Goal: Share content

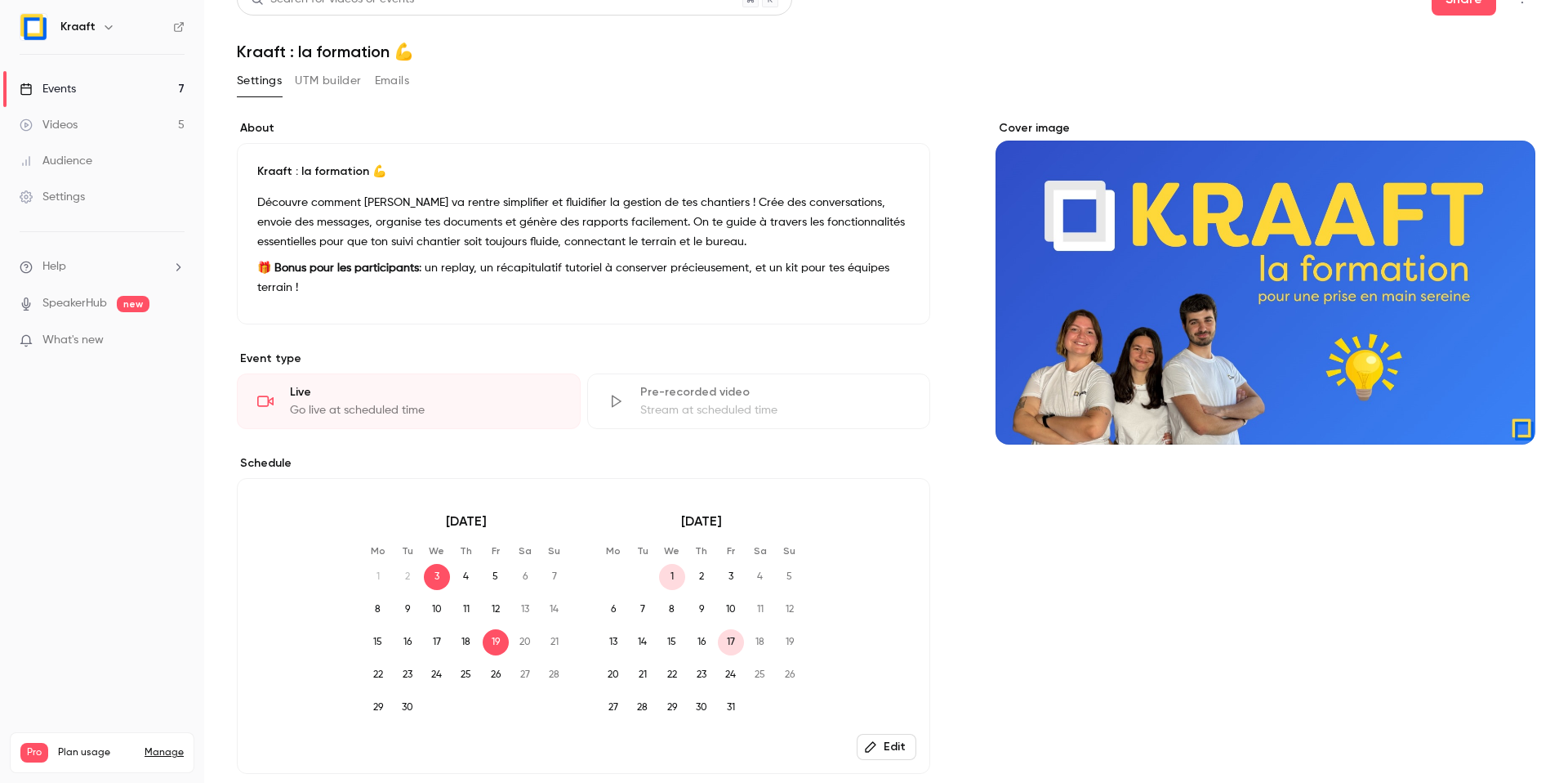
scroll to position [27, 0]
click at [502, 225] on p "Découvre comment [PERSON_NAME] va rentre simplifier et fluidifier la gestion de…" at bounding box center [583, 222] width 652 height 59
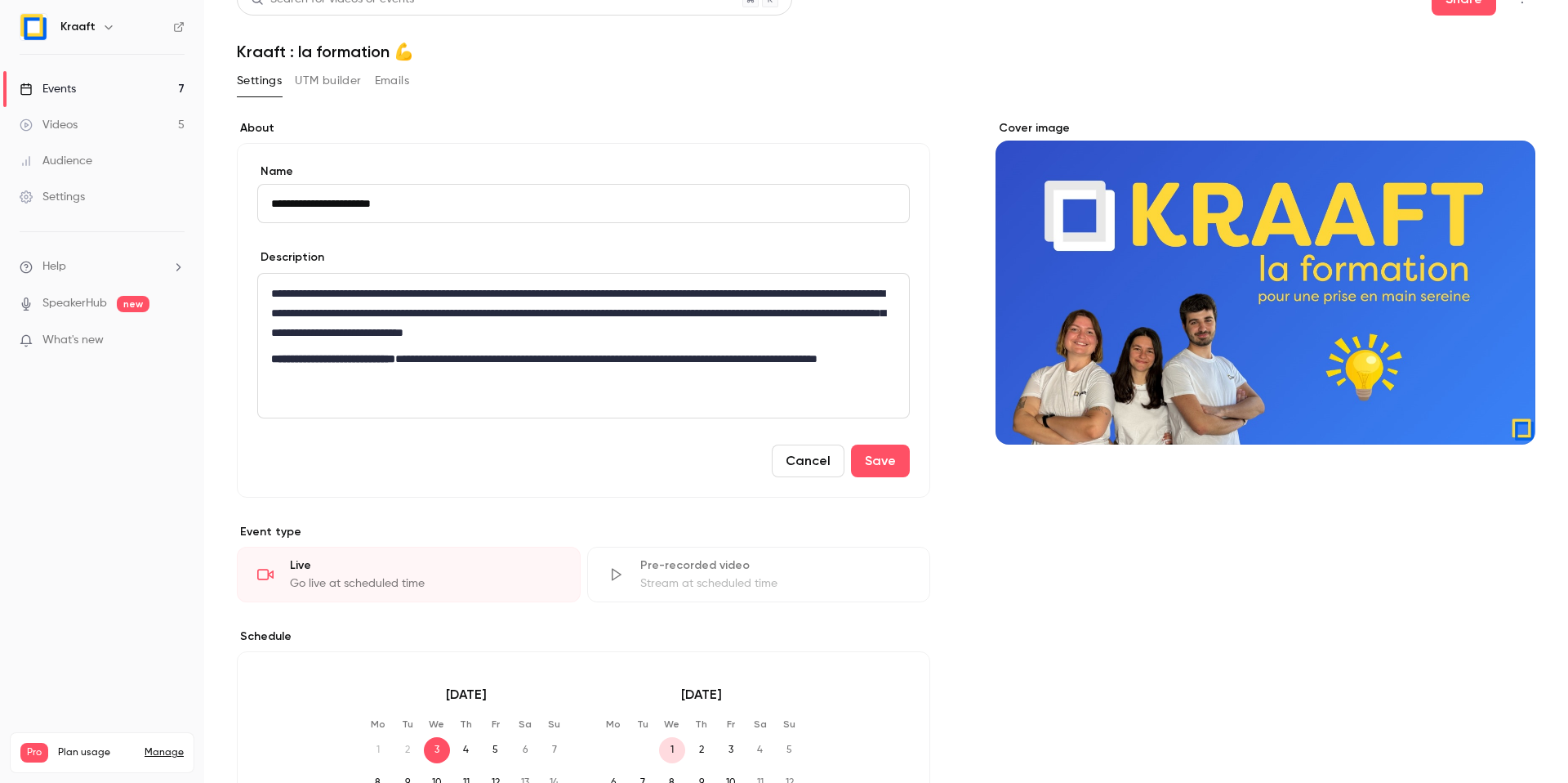
click at [694, 70] on div "Settings UTM builder Emails" at bounding box center [886, 84] width 1298 height 33
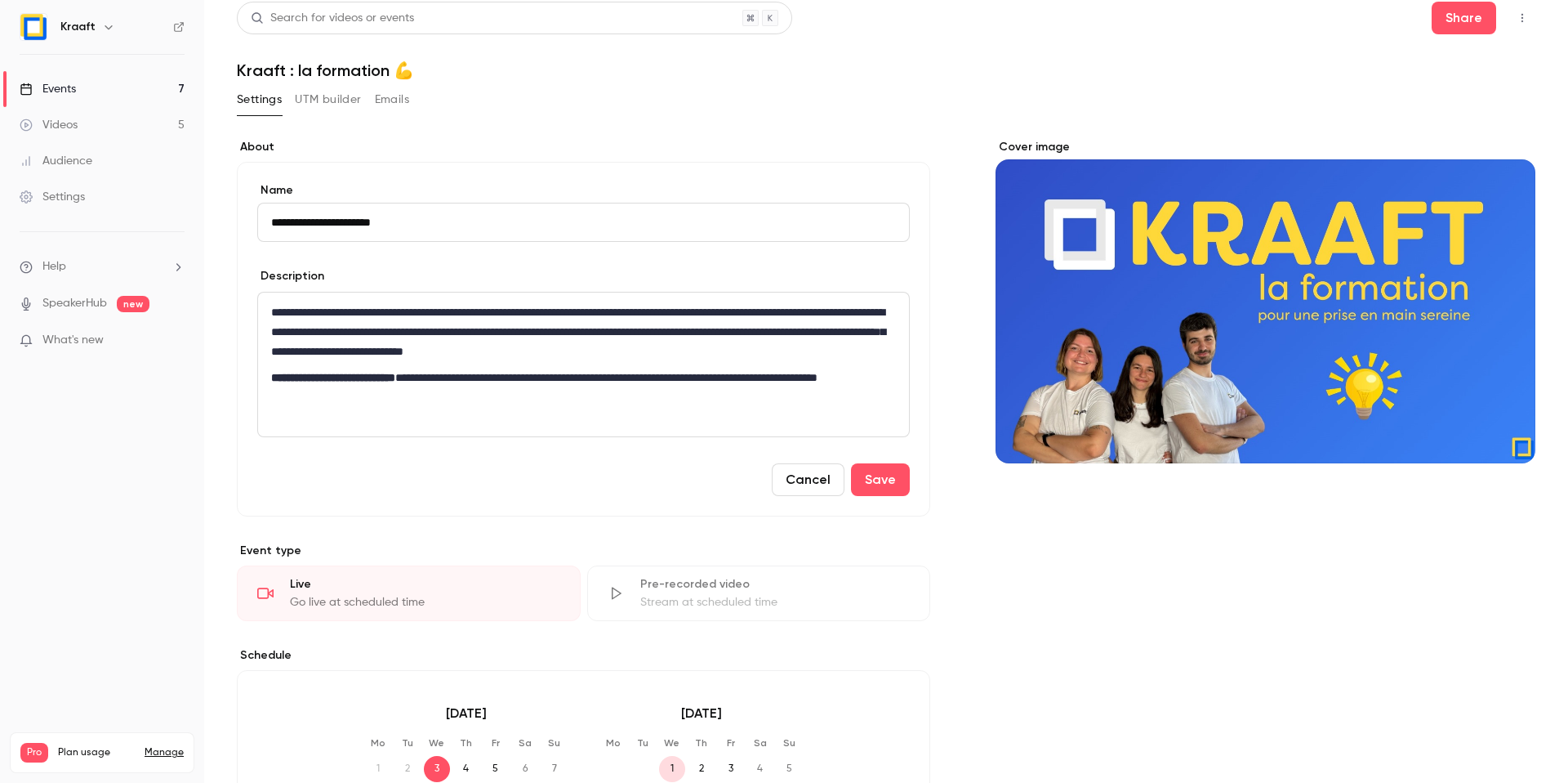
scroll to position [0, 0]
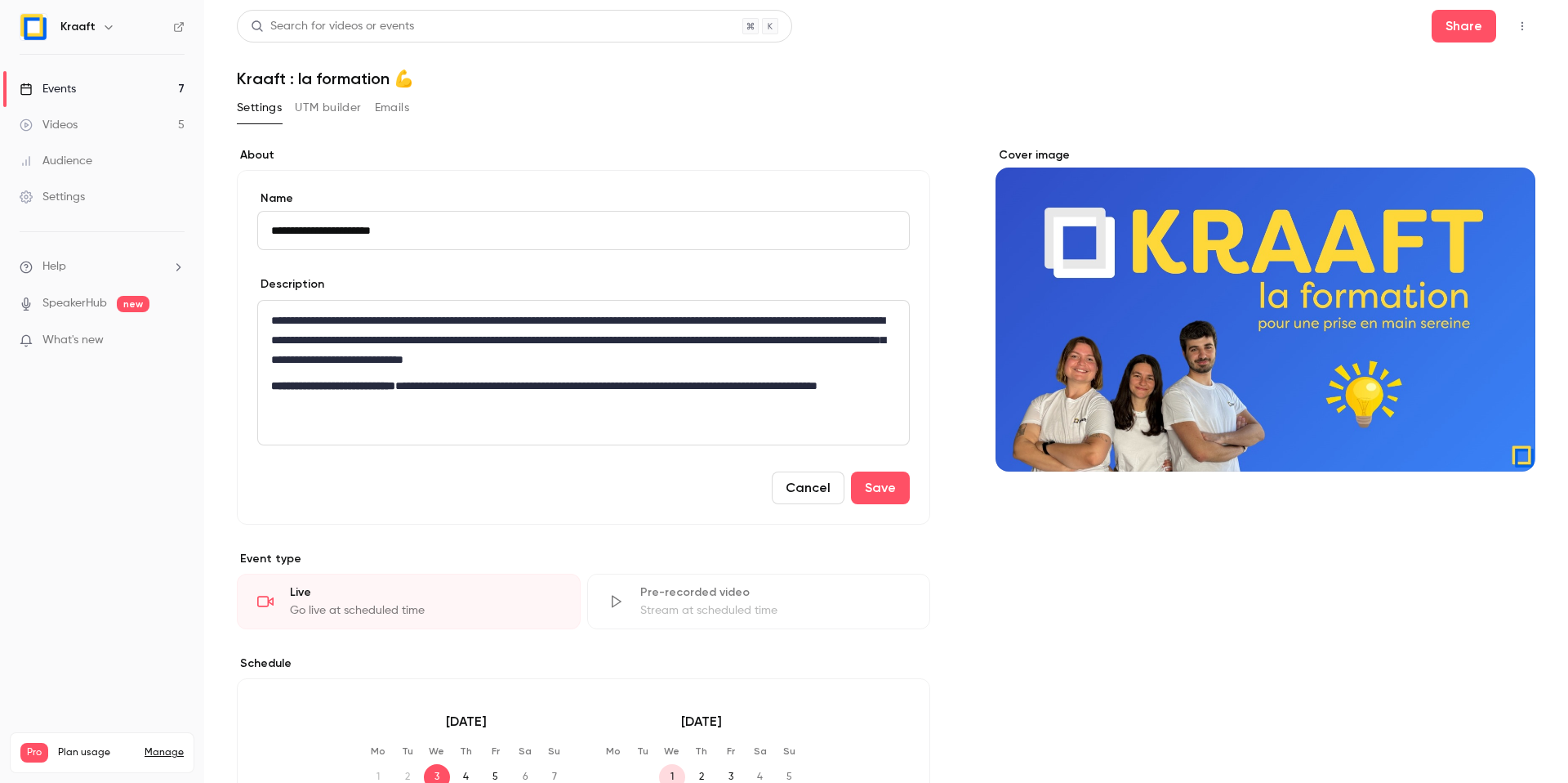
click at [114, 93] on link "Events 7" at bounding box center [102, 89] width 204 height 36
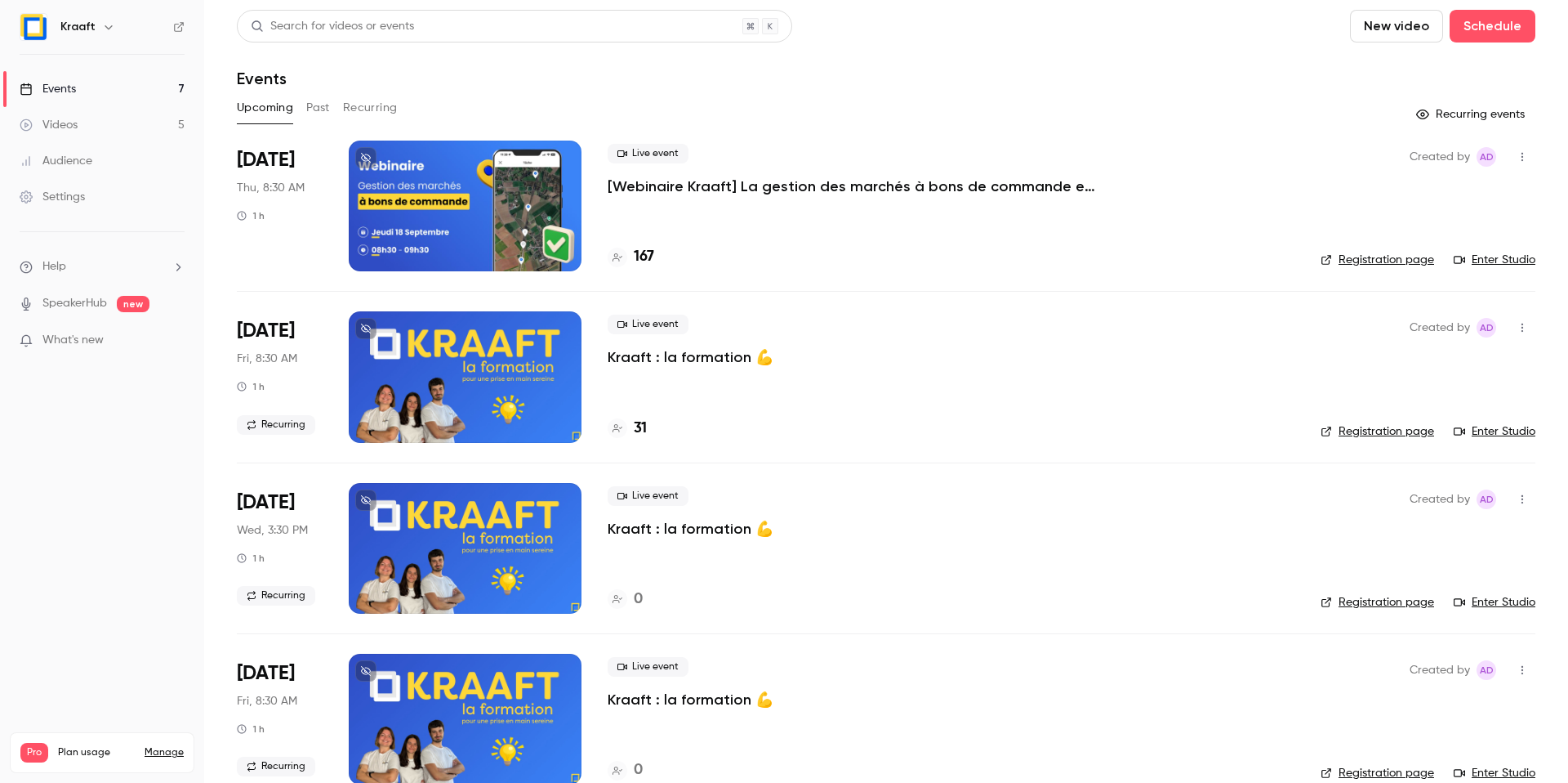
click at [706, 181] on p "[Webinaire Kraaft] La gestion des marchés à bons de commande et des petites int…" at bounding box center [852, 186] width 490 height 19
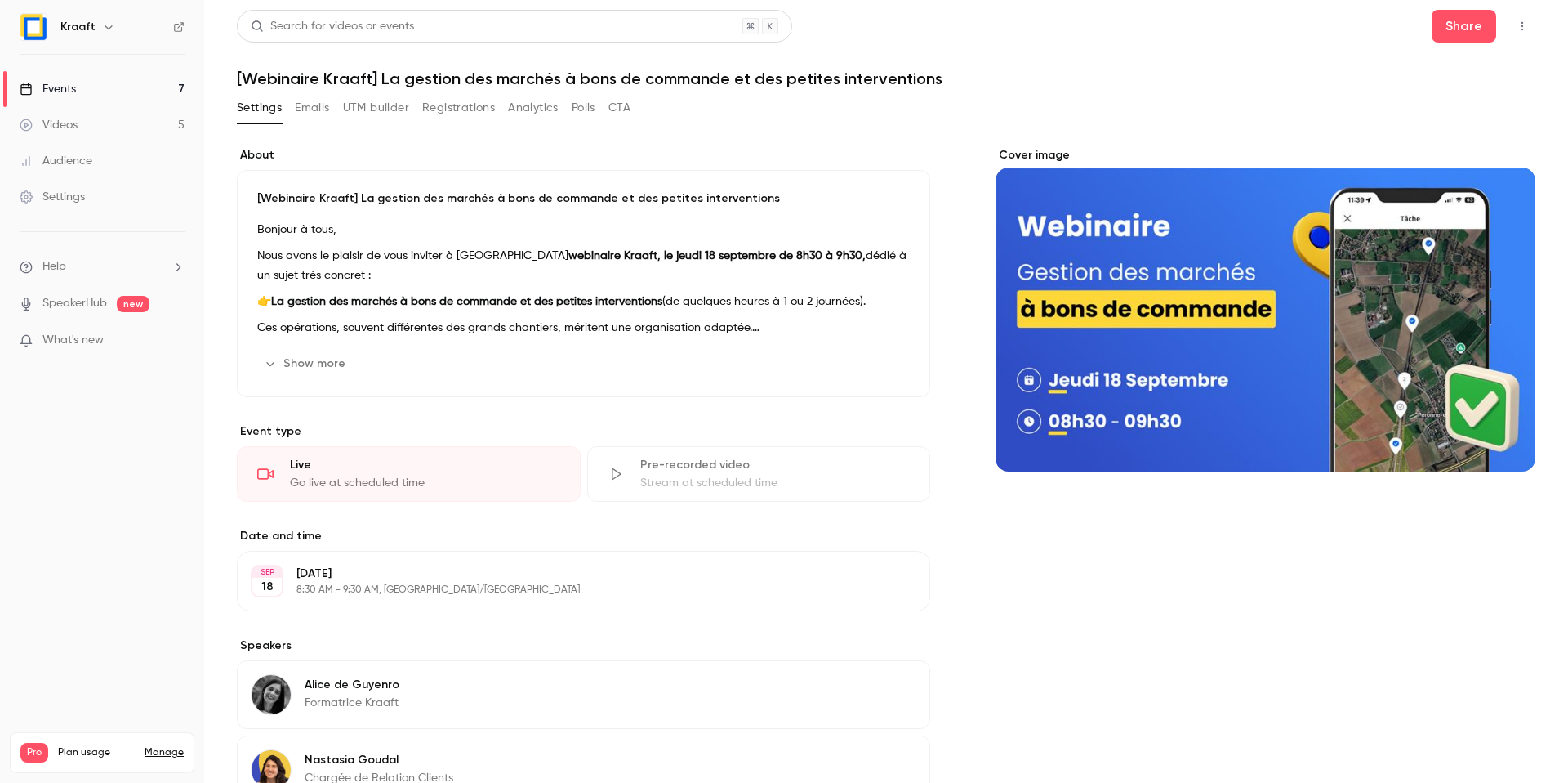
click at [452, 339] on div "[Webinaire Kraaft] La gestion des marchés à bons de commande et des petites int…" at bounding box center [583, 284] width 694 height 227
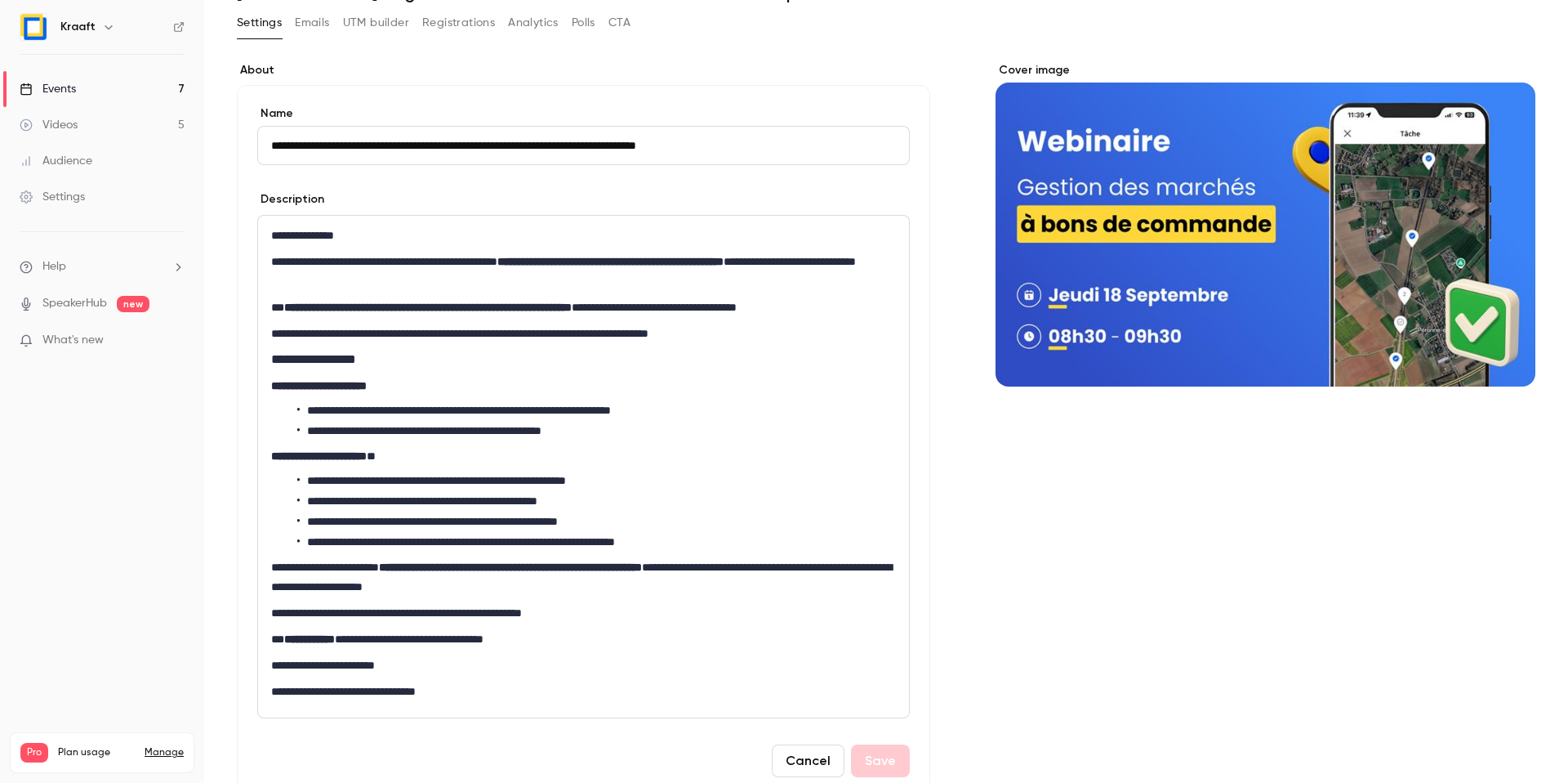
scroll to position [88, 0]
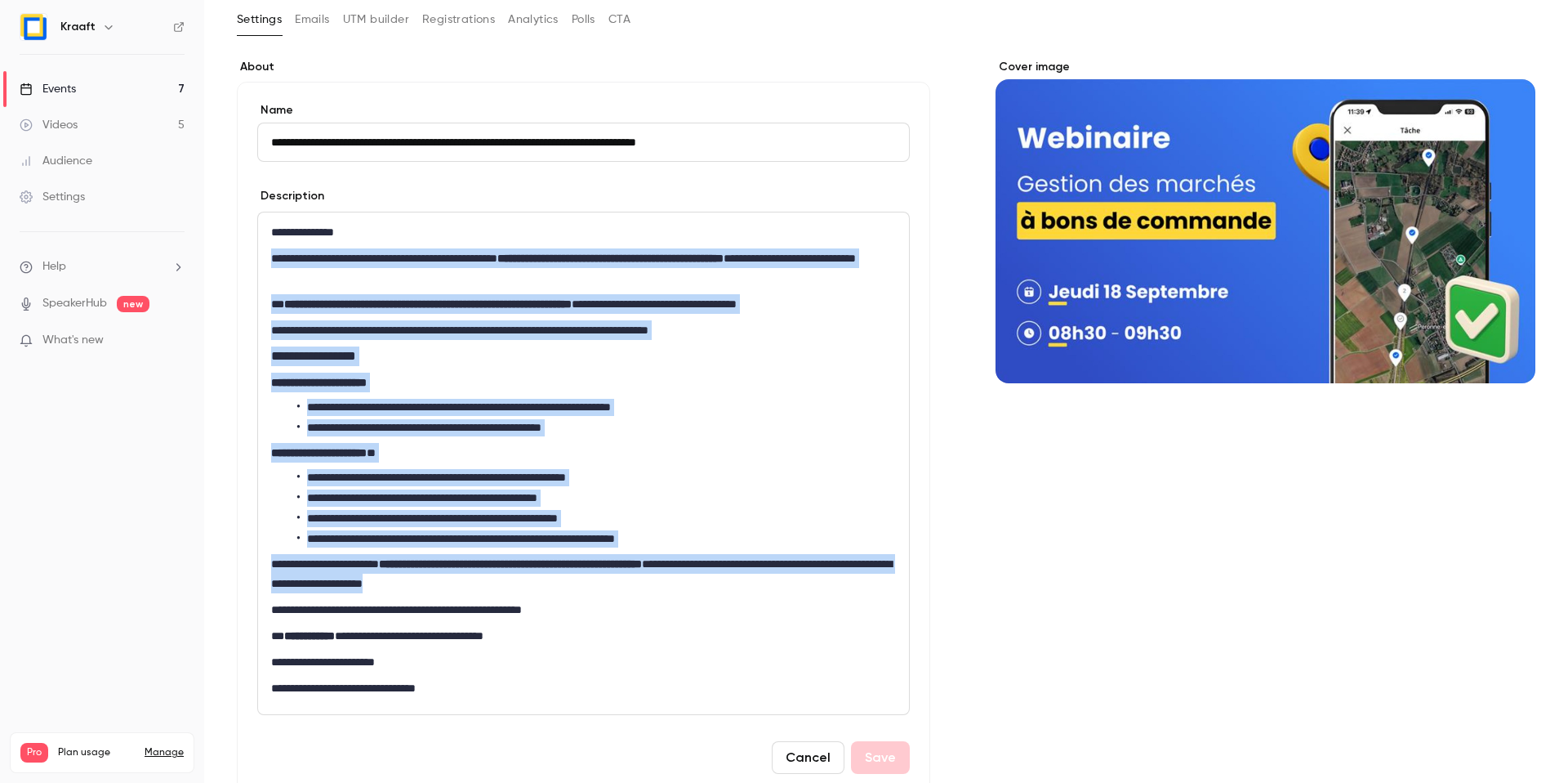
drag, startPoint x: 613, startPoint y: 585, endPoint x: 261, endPoint y: 261, distance: 478.4
click at [261, 261] on div "**********" at bounding box center [583, 463] width 650 height 502
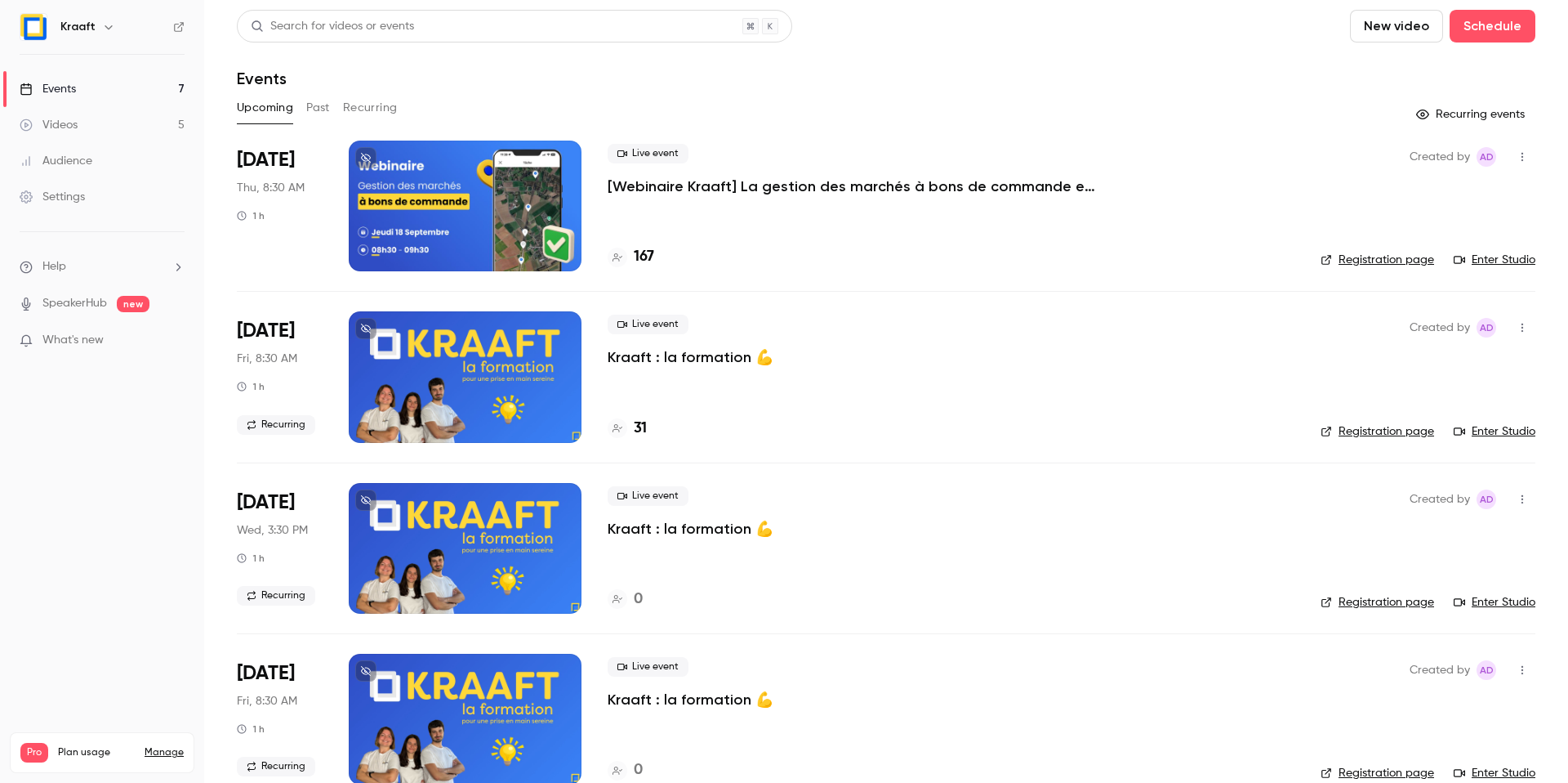
click at [668, 359] on p "Kraaft : la formation 💪" at bounding box center [690, 357] width 166 height 19
click at [388, 106] on button "Recurring" at bounding box center [370, 108] width 55 height 26
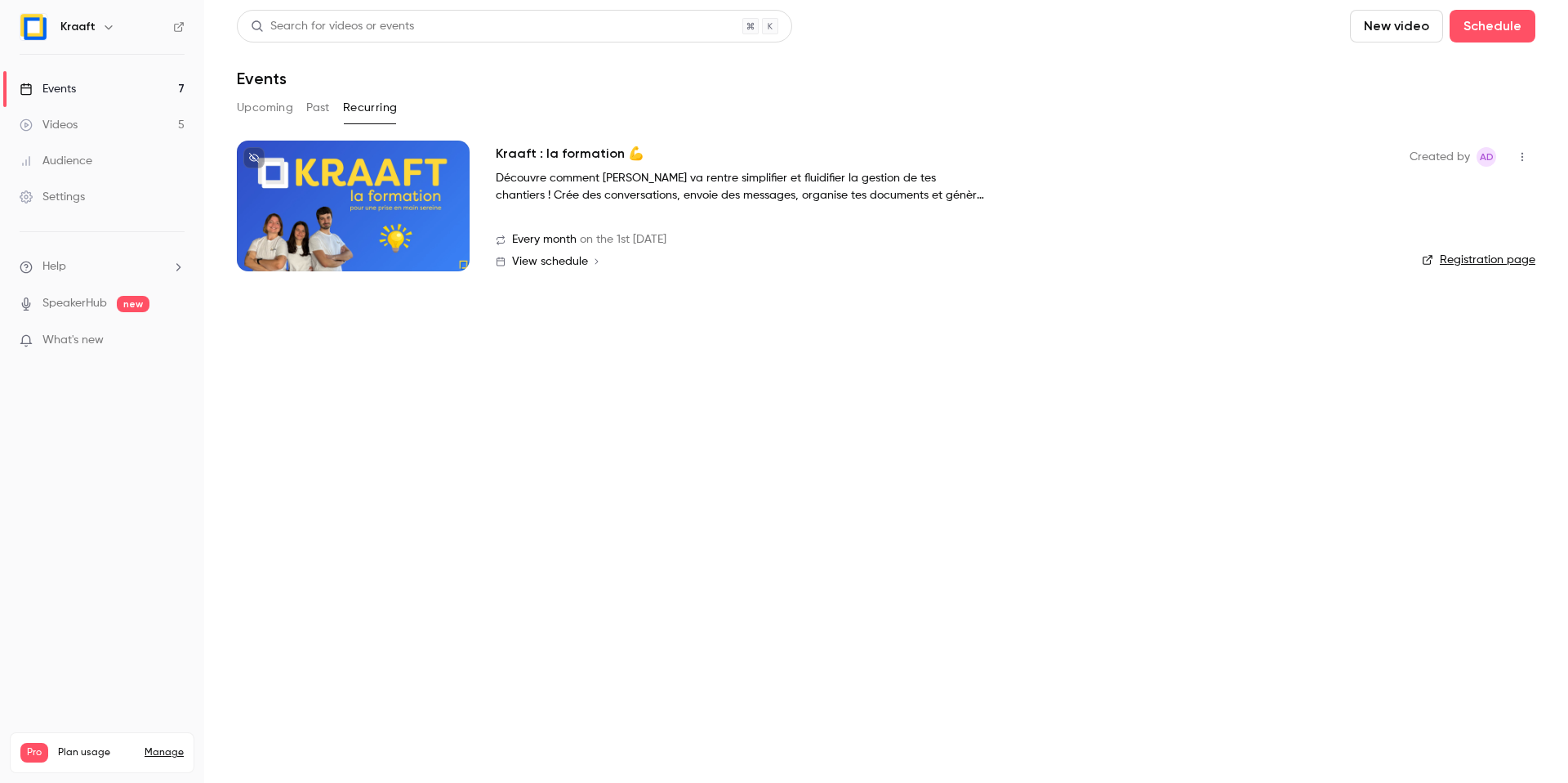
click at [578, 153] on h2 "Kraaft : la formation 💪" at bounding box center [569, 153] width 149 height 19
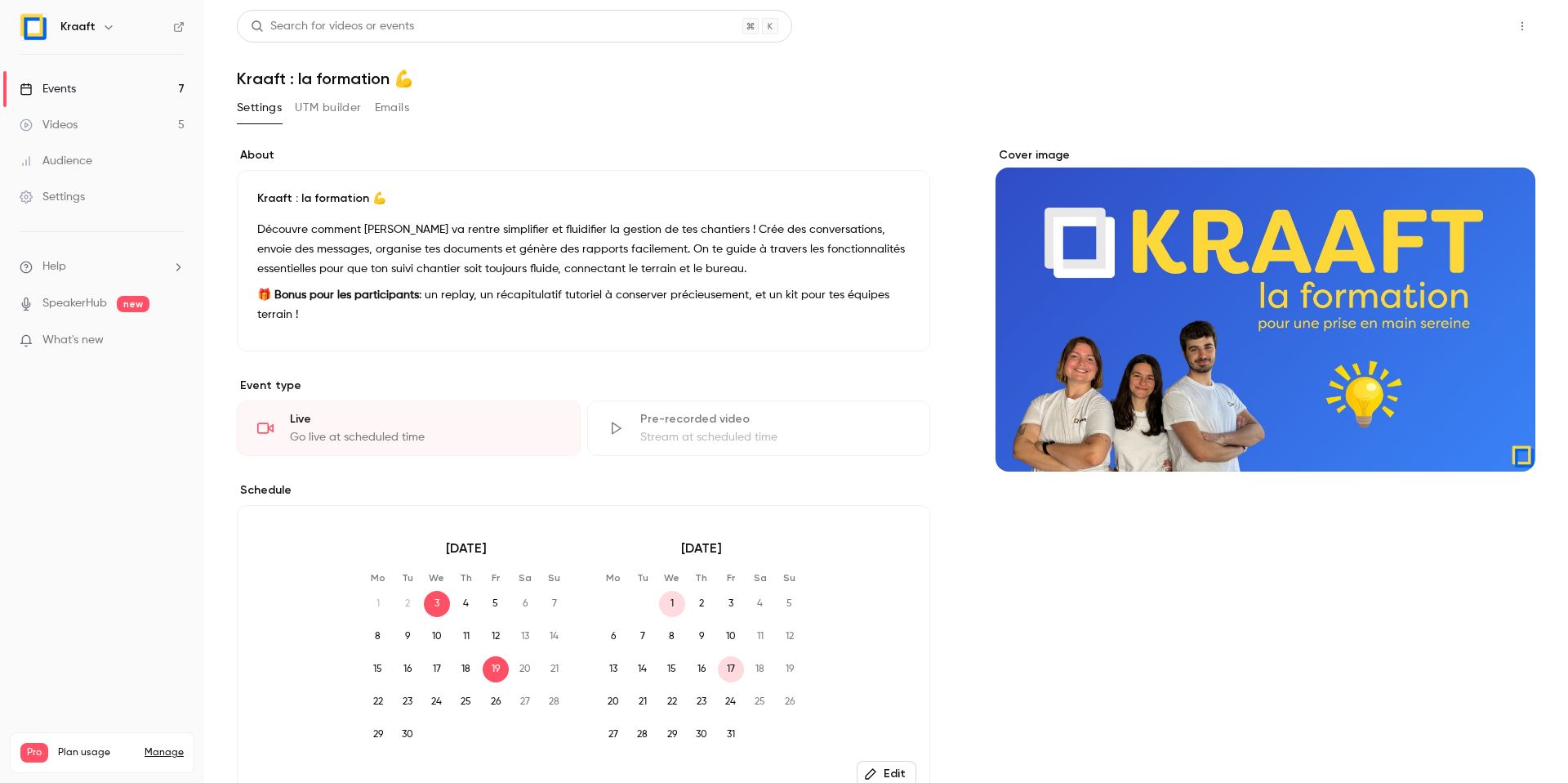
click at [1447, 16] on button "Share" at bounding box center [1463, 26] width 64 height 33
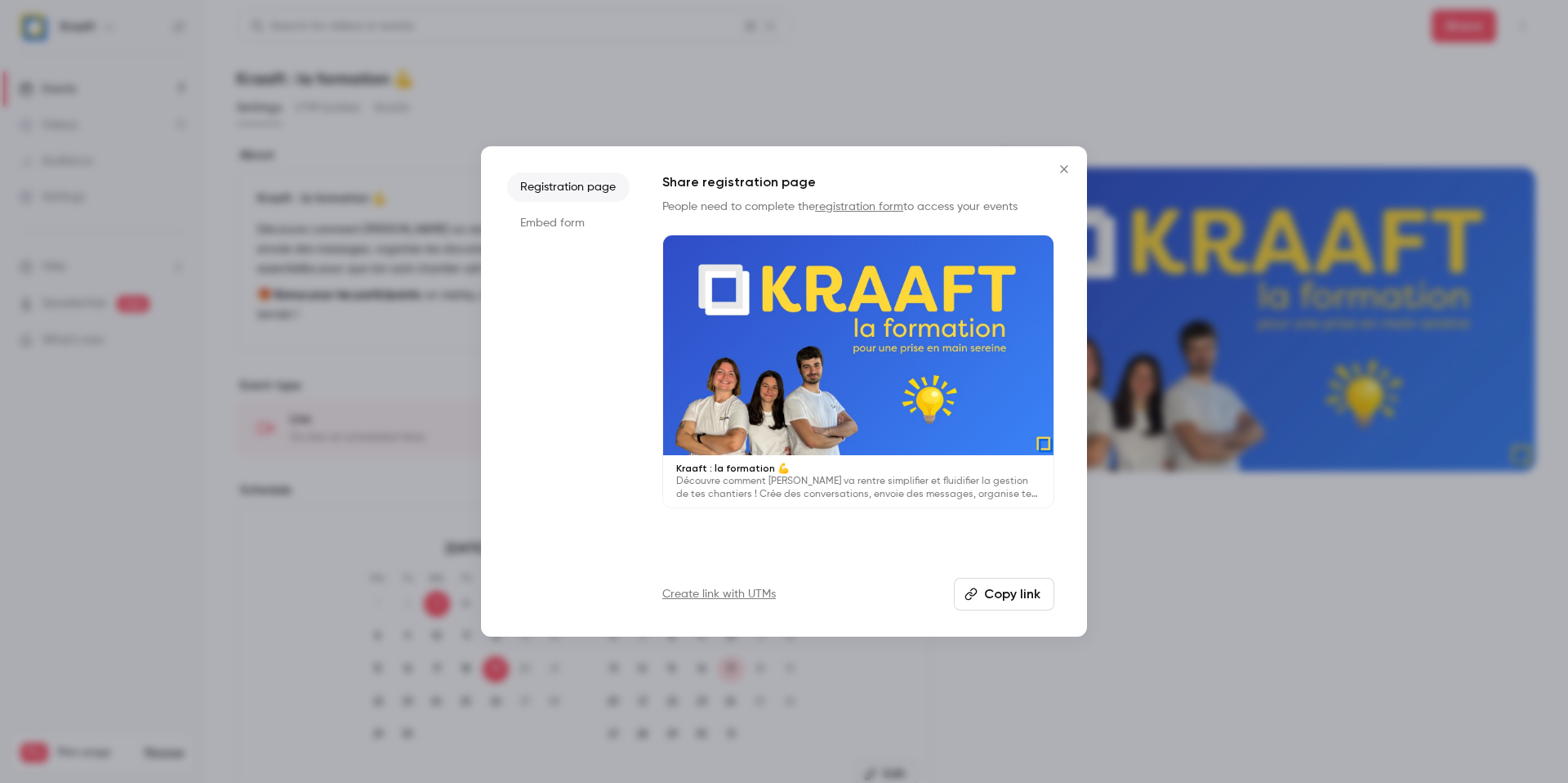
drag, startPoint x: 1021, startPoint y: 590, endPoint x: 1127, endPoint y: 450, distance: 175.6
click at [1021, 590] on button "Copy link" at bounding box center [1004, 593] width 100 height 33
